Goal: Task Accomplishment & Management: Manage account settings

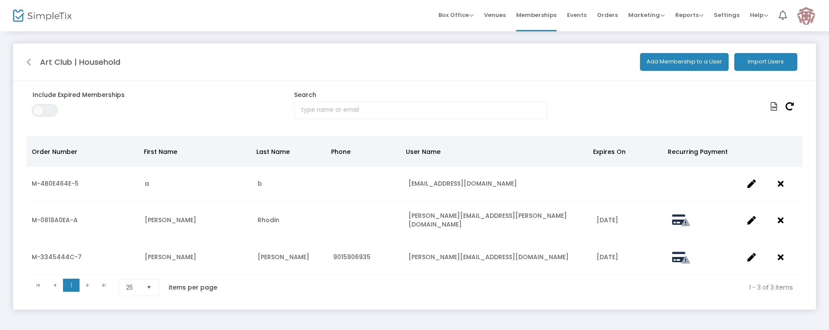
click at [29, 61] on icon at bounding box center [28, 62] width 5 height 9
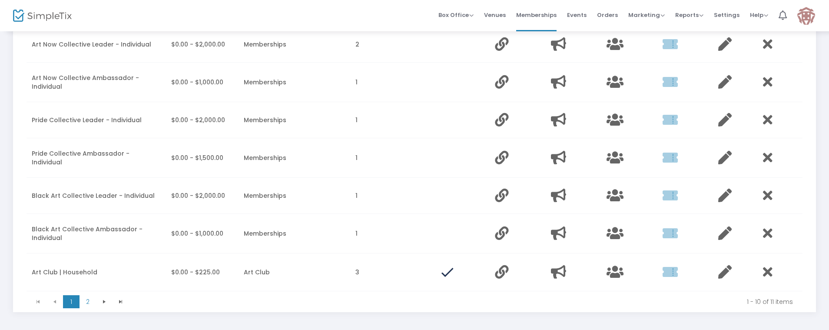
scroll to position [231, 0]
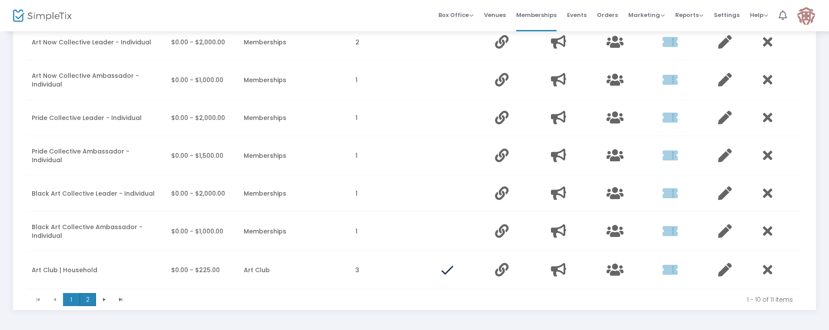
click at [85, 293] on span "2" at bounding box center [87, 299] width 17 height 13
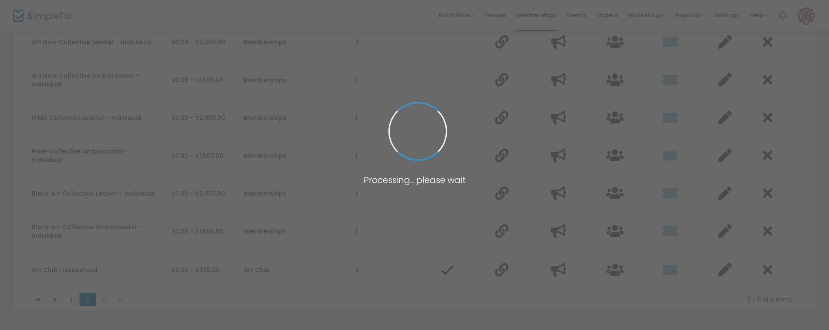
scroll to position [0, 0]
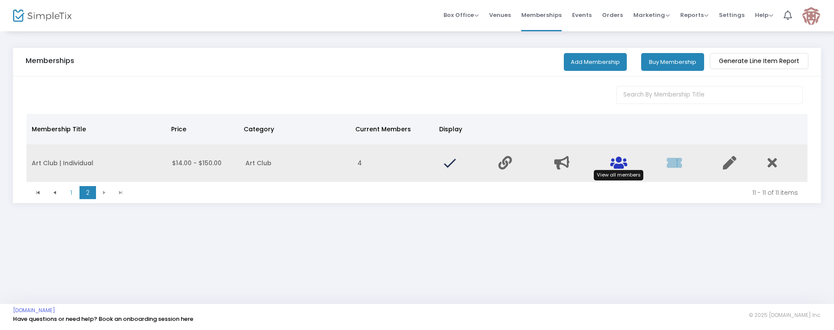
click at [622, 165] on icon "Data table" at bounding box center [618, 162] width 17 height 13
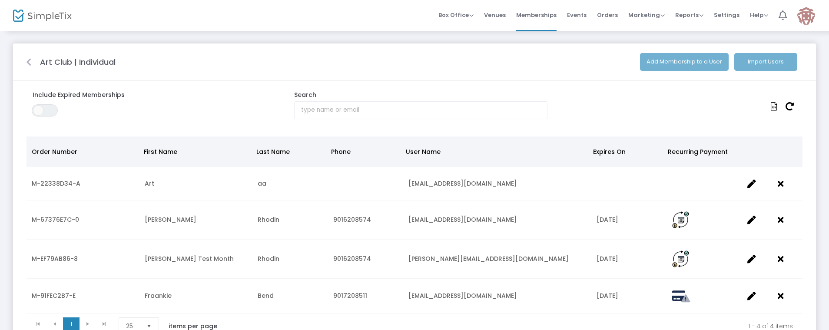
click at [776, 106] on icon at bounding box center [773, 106] width 7 height 9
